Goal: Task Accomplishment & Management: Complete application form

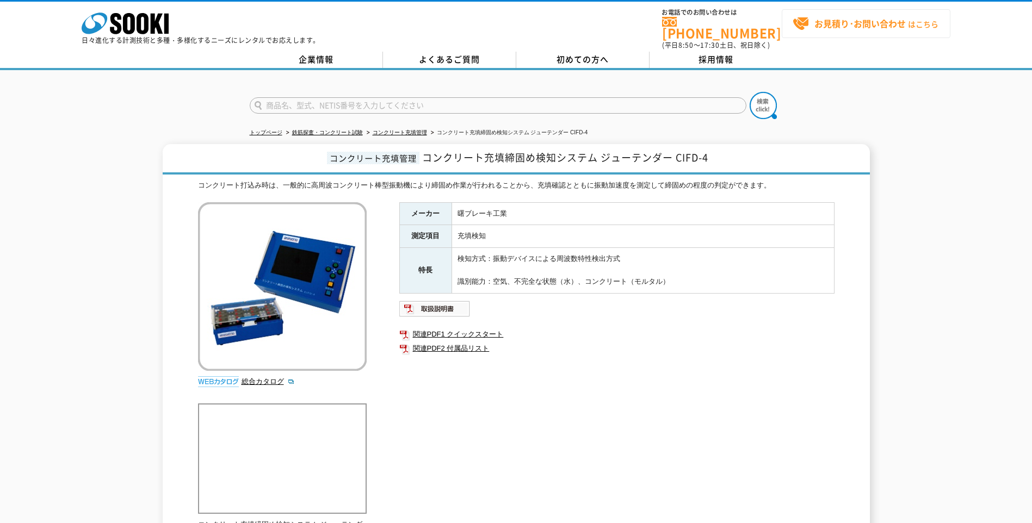
click at [850, 31] on span "お見積り･お問い合わせ はこちら" at bounding box center [865, 24] width 146 height 16
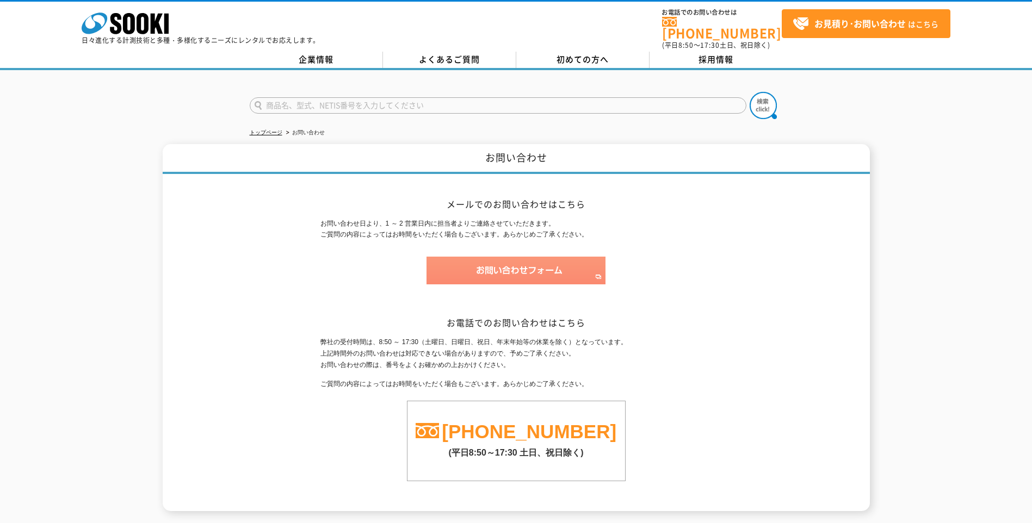
click at [539, 268] on img at bounding box center [515, 271] width 179 height 28
